Goal: Task Accomplishment & Management: Manage account settings

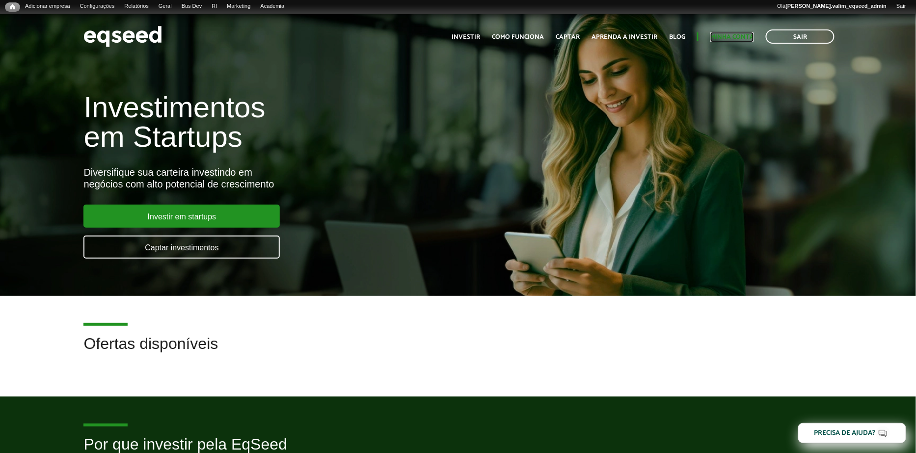
click at [737, 39] on link "Minha conta" at bounding box center [732, 37] width 44 height 6
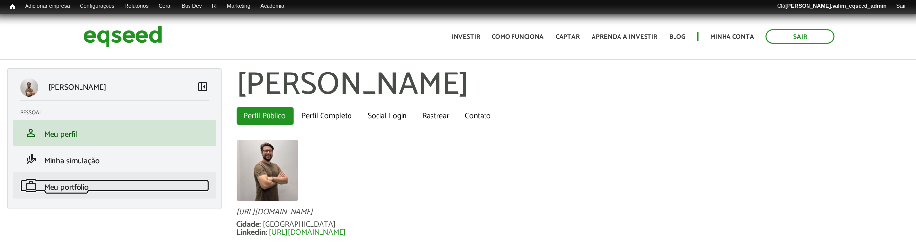
click at [54, 183] on span "Meu portfólio" at bounding box center [66, 187] width 45 height 13
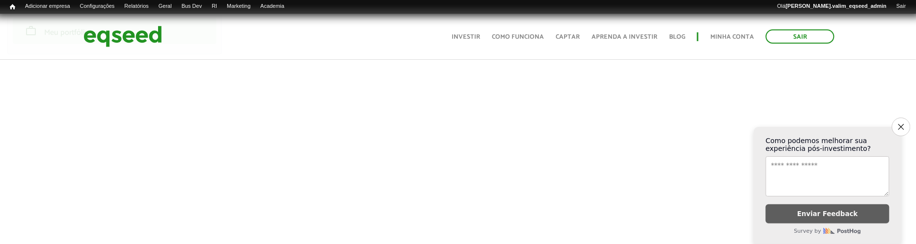
scroll to position [159, 0]
click at [799, 36] on link "Sair" at bounding box center [800, 36] width 69 height 14
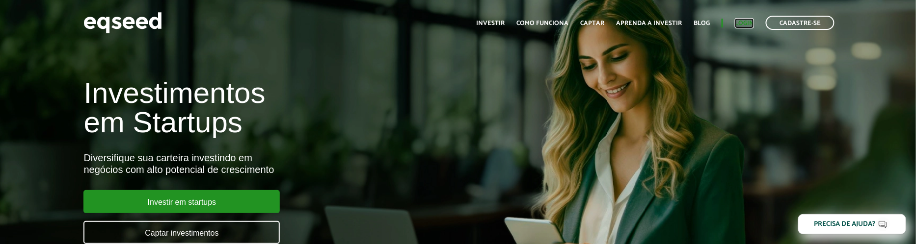
click at [747, 22] on link "Login" at bounding box center [744, 23] width 19 height 6
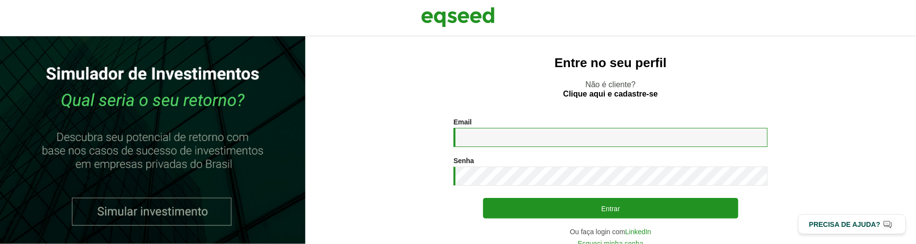
click at [579, 142] on input "Email *" at bounding box center [610, 137] width 314 height 19
type input "**********"
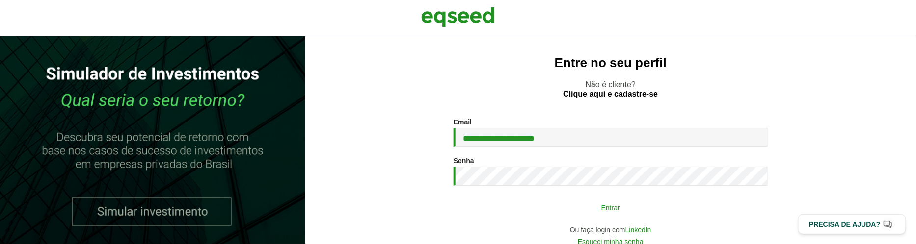
click at [567, 205] on button "Entrar" at bounding box center [610, 207] width 255 height 19
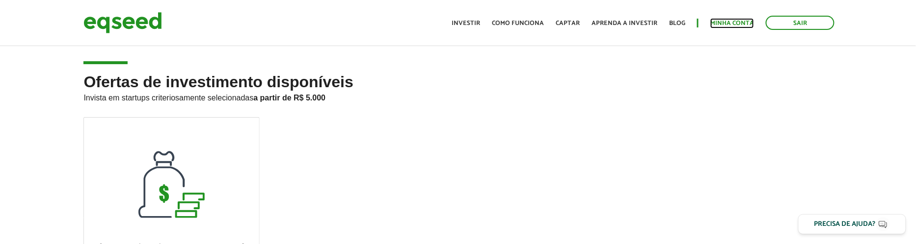
click at [719, 24] on link "Minha conta" at bounding box center [732, 23] width 44 height 6
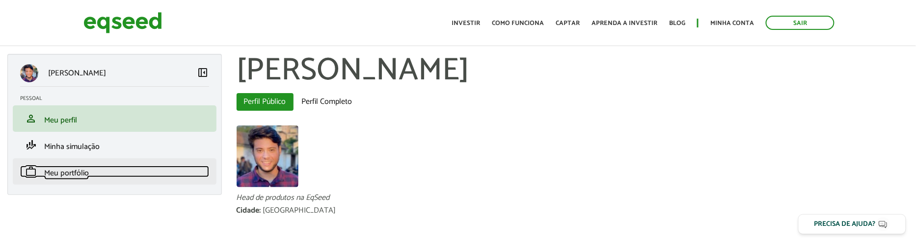
click at [69, 171] on span "Meu portfólio" at bounding box center [66, 173] width 45 height 13
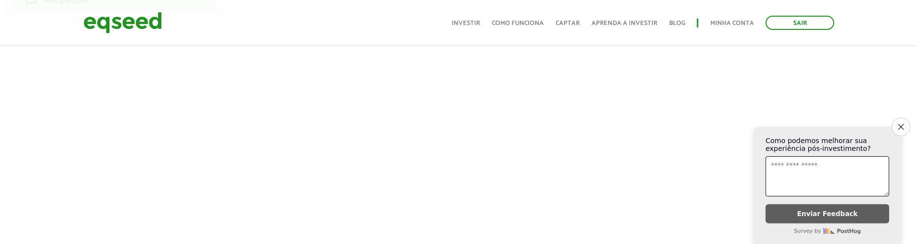
scroll to position [185, 0]
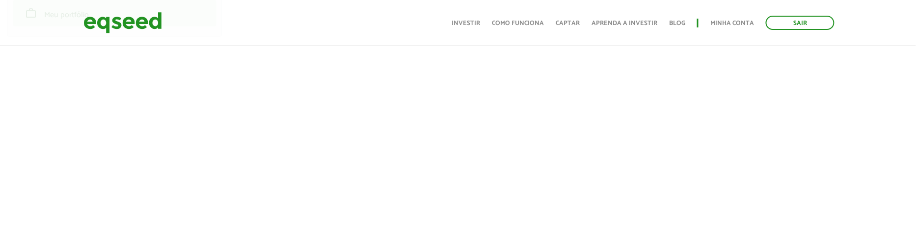
scroll to position [169, 0]
